Goal: Task Accomplishment & Management: Manage account settings

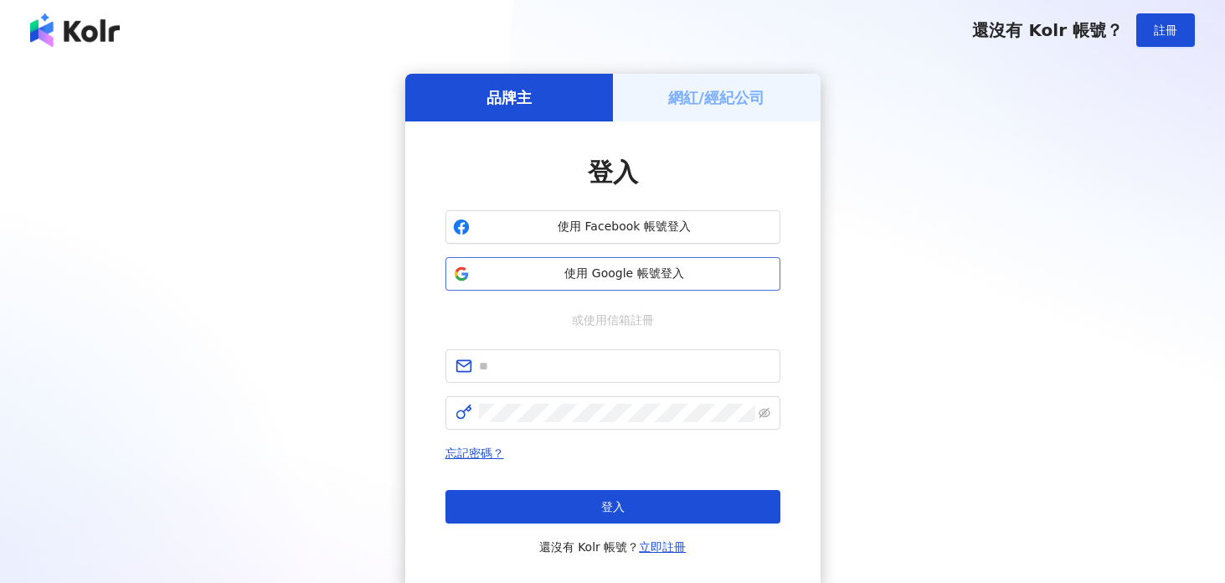
click at [609, 270] on span "使用 Google 帳號登入" at bounding box center [624, 273] width 296 height 17
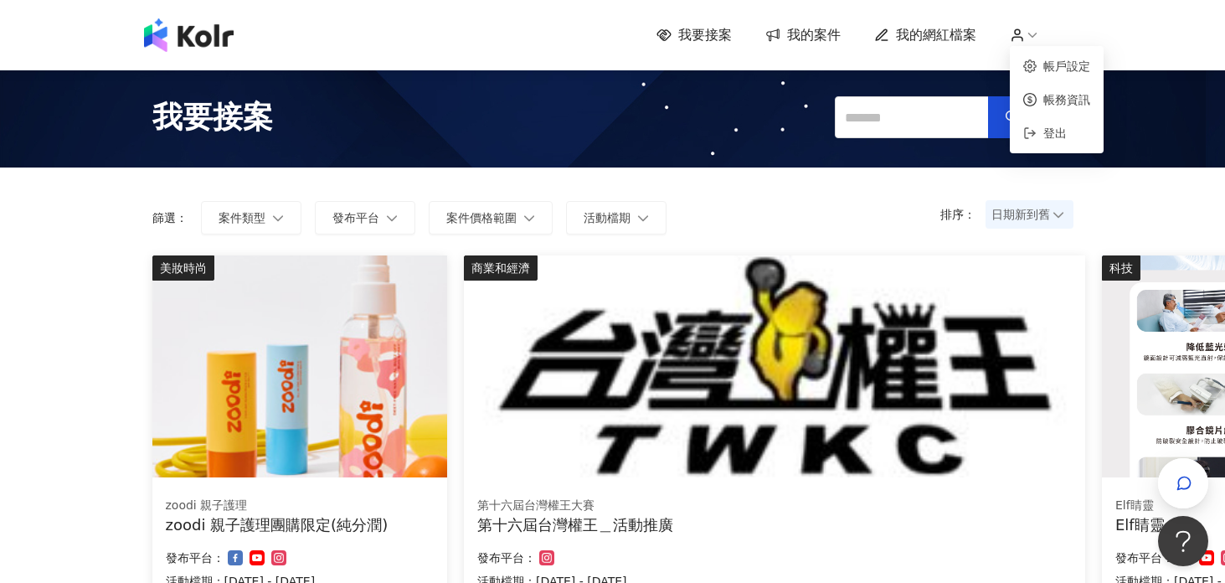
click at [1027, 36] on icon at bounding box center [1032, 35] width 15 height 15
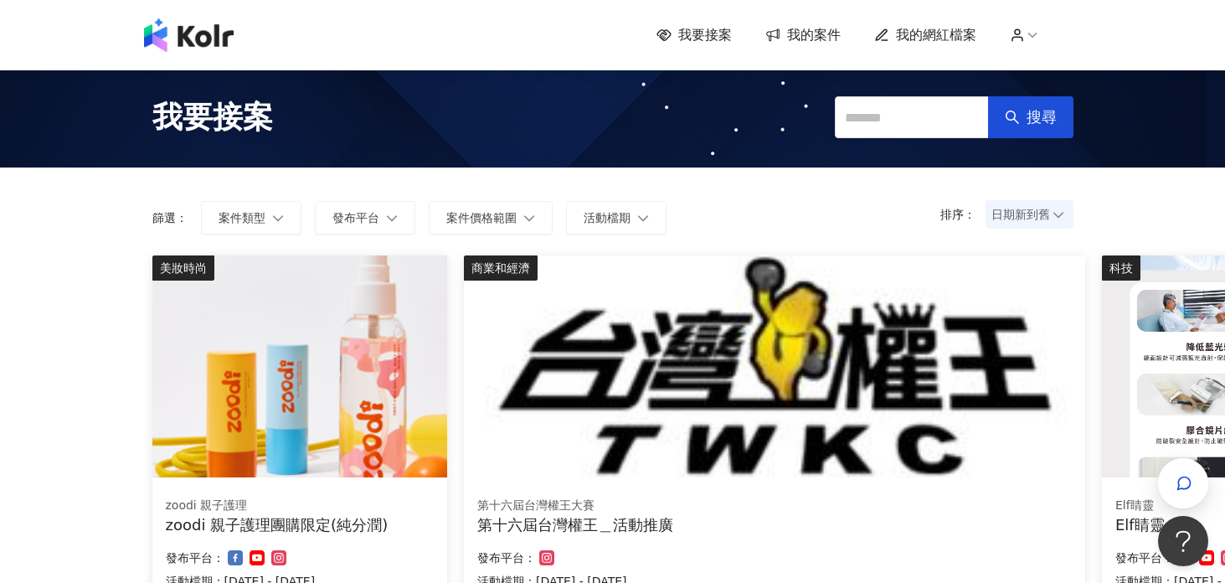
click at [932, 31] on span "我的網紅檔案" at bounding box center [936, 35] width 80 height 18
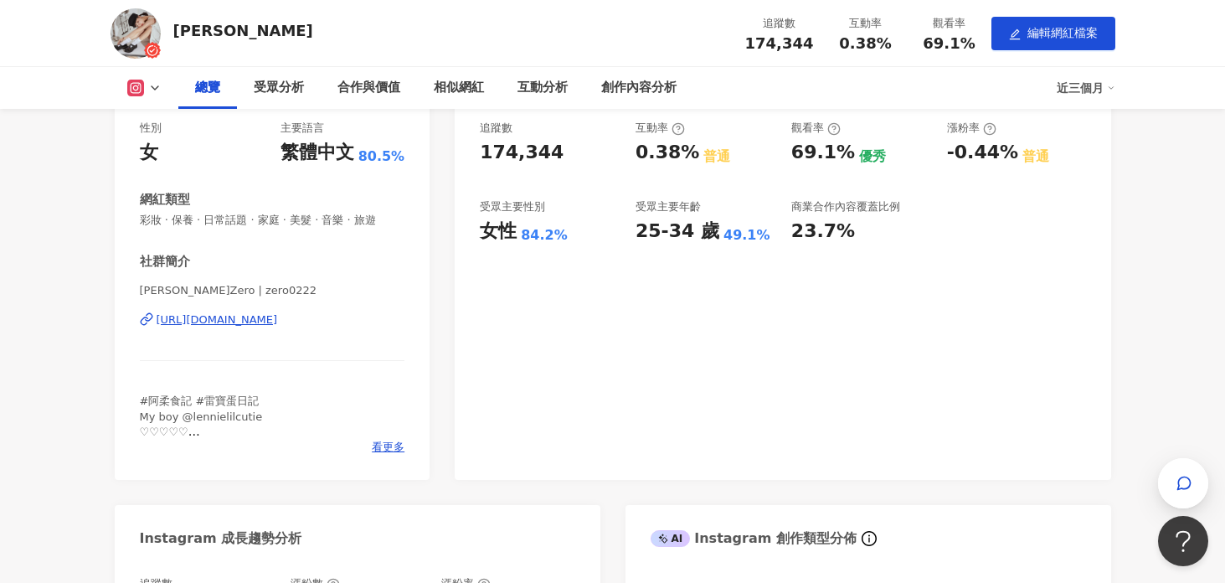
scroll to position [345, 0]
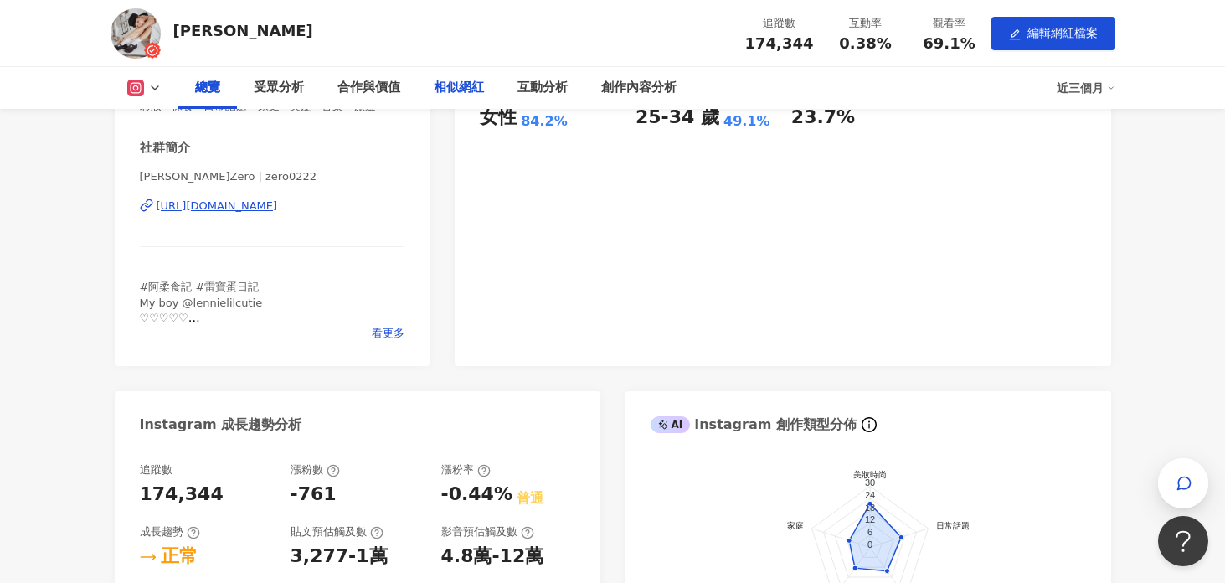
click at [475, 93] on div "相似網紅" at bounding box center [459, 88] width 50 height 20
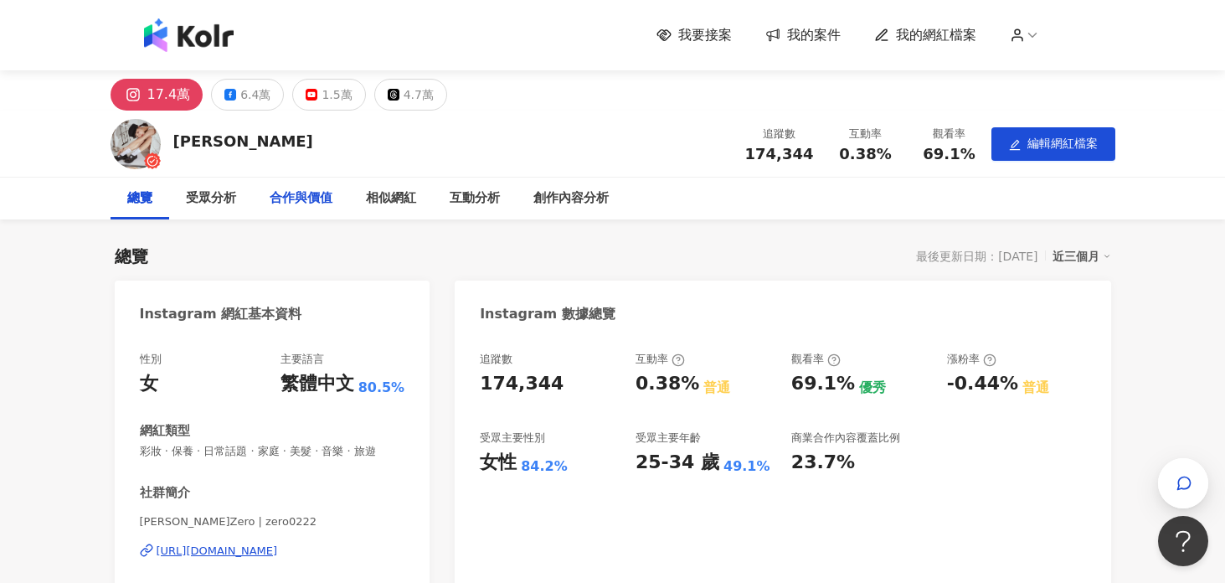
click at [282, 197] on div "合作與價值" at bounding box center [301, 198] width 63 height 20
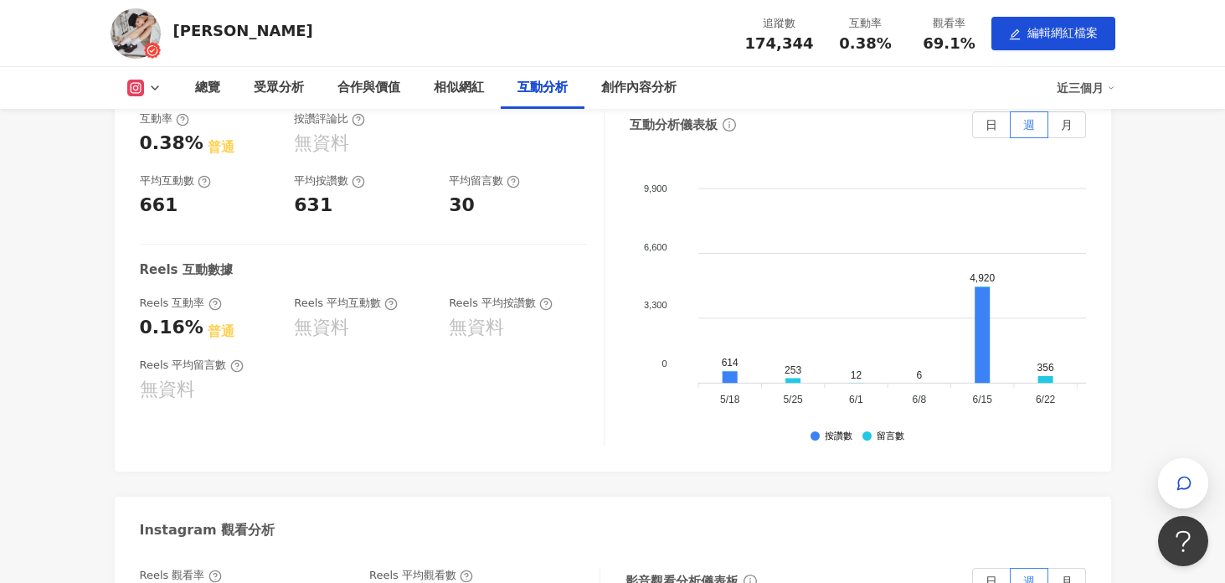
scroll to position [2780, 0]
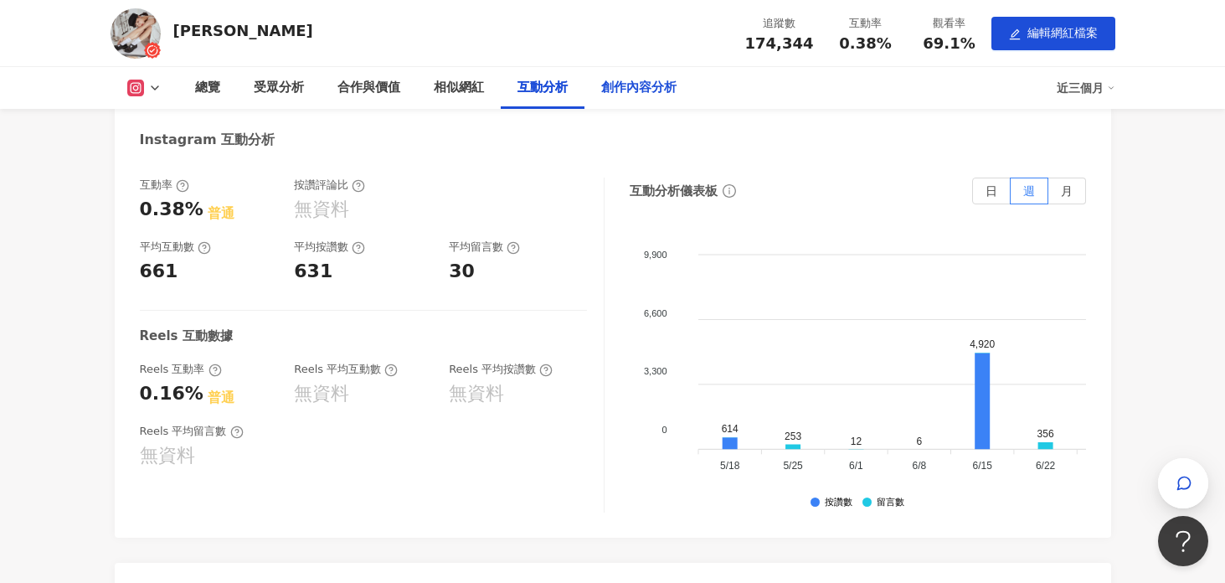
click at [681, 85] on div "創作內容分析" at bounding box center [638, 88] width 109 height 42
